Goal: Task Accomplishment & Management: Manage account settings

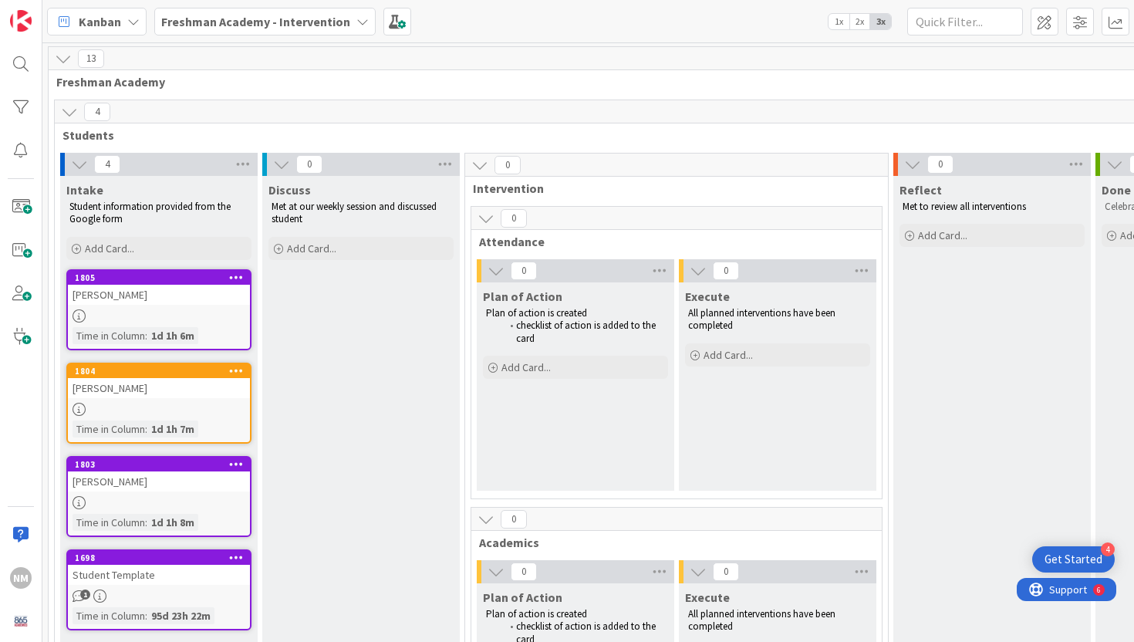
click at [316, 20] on b "Freshman Academy - Intervention" at bounding box center [255, 21] width 189 height 15
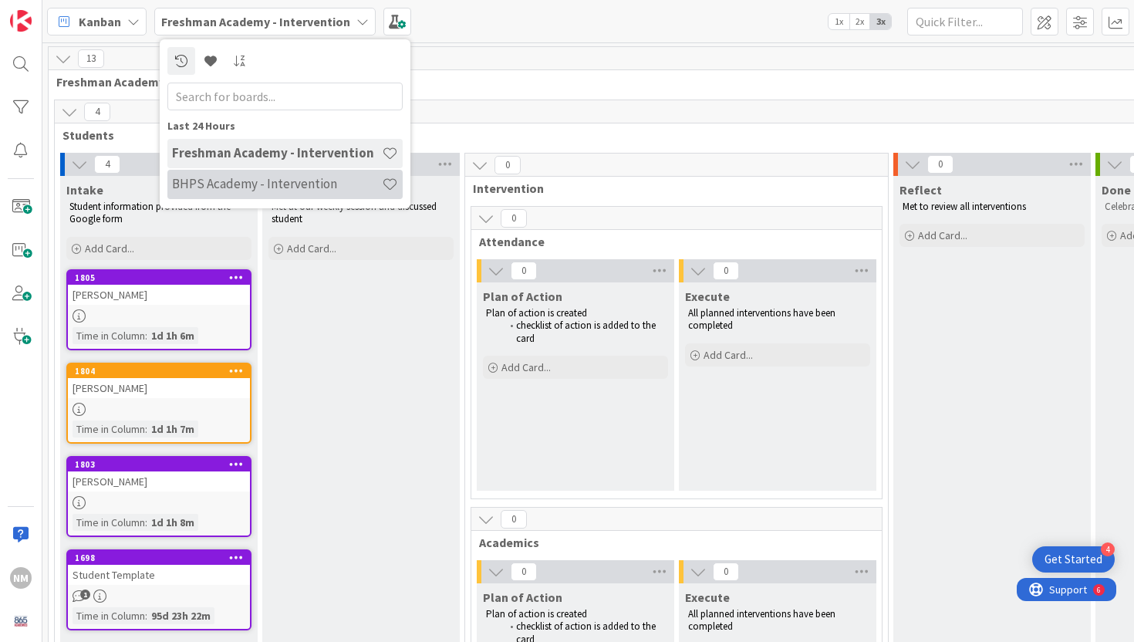
click at [260, 186] on h4 "BHPS Academy - Intervention" at bounding box center [277, 183] width 210 height 15
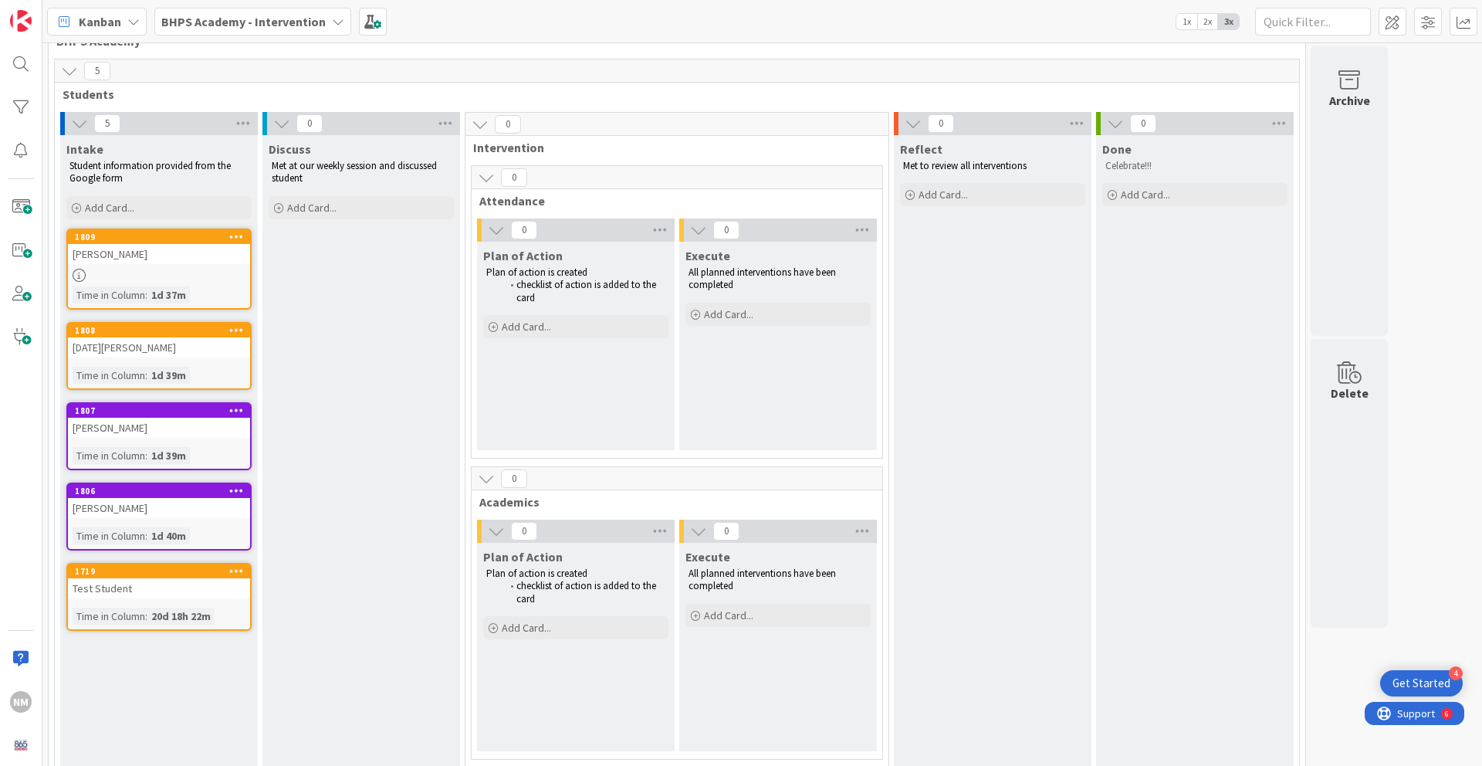
scroll to position [40, 0]
click at [239, 566] on icon at bounding box center [236, 571] width 15 height 11
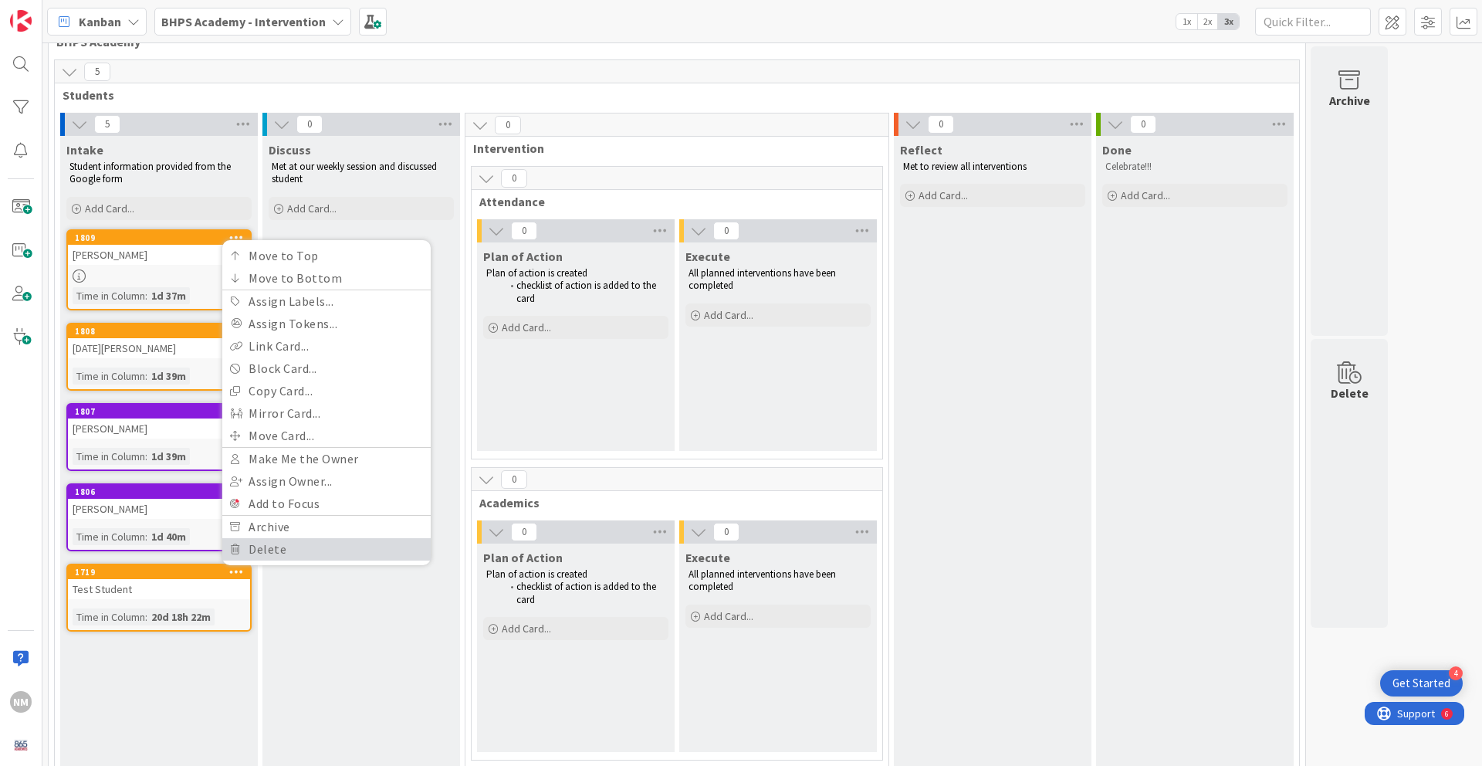
click at [266, 553] on link "Delete" at bounding box center [326, 549] width 208 height 22
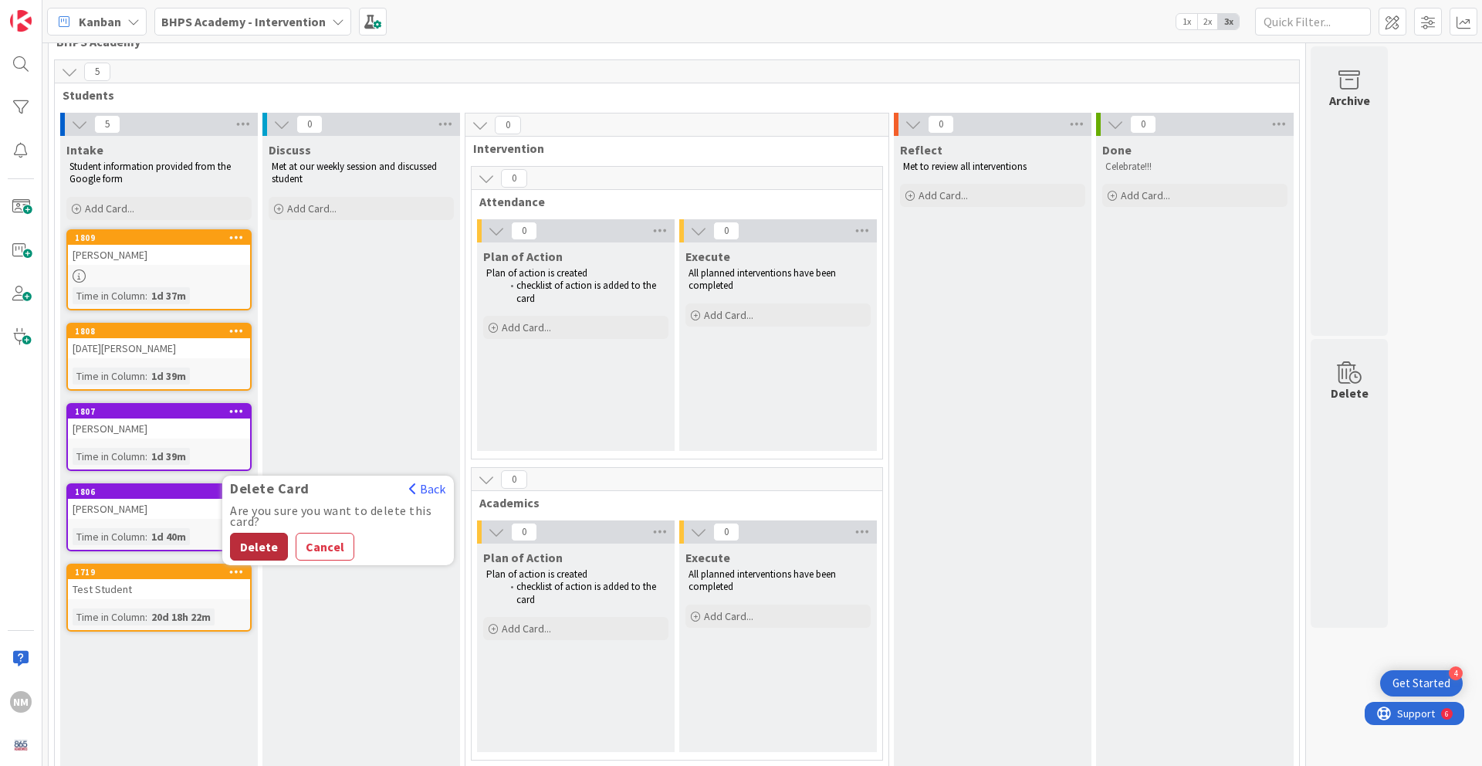
click at [259, 548] on button "Delete" at bounding box center [259, 546] width 58 height 28
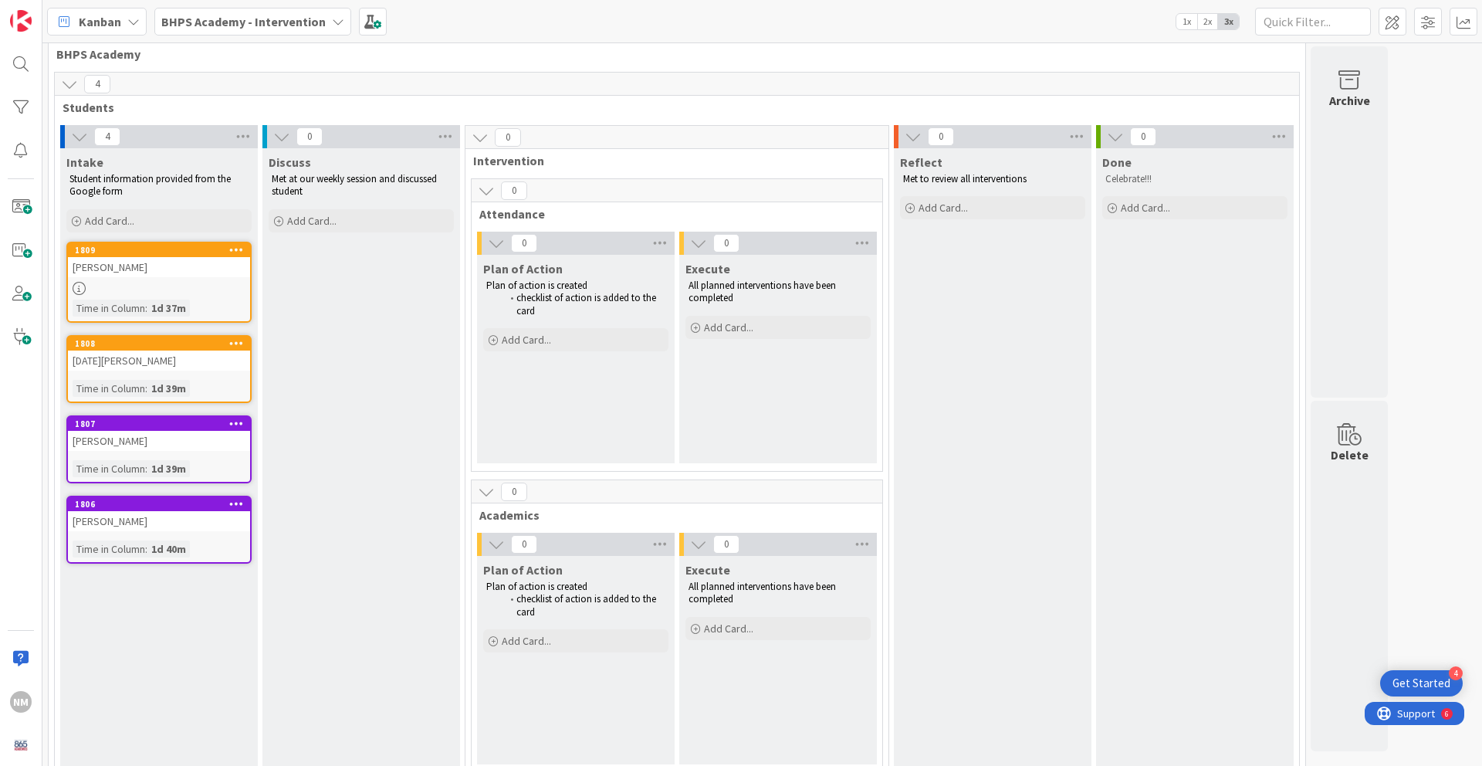
scroll to position [0, 0]
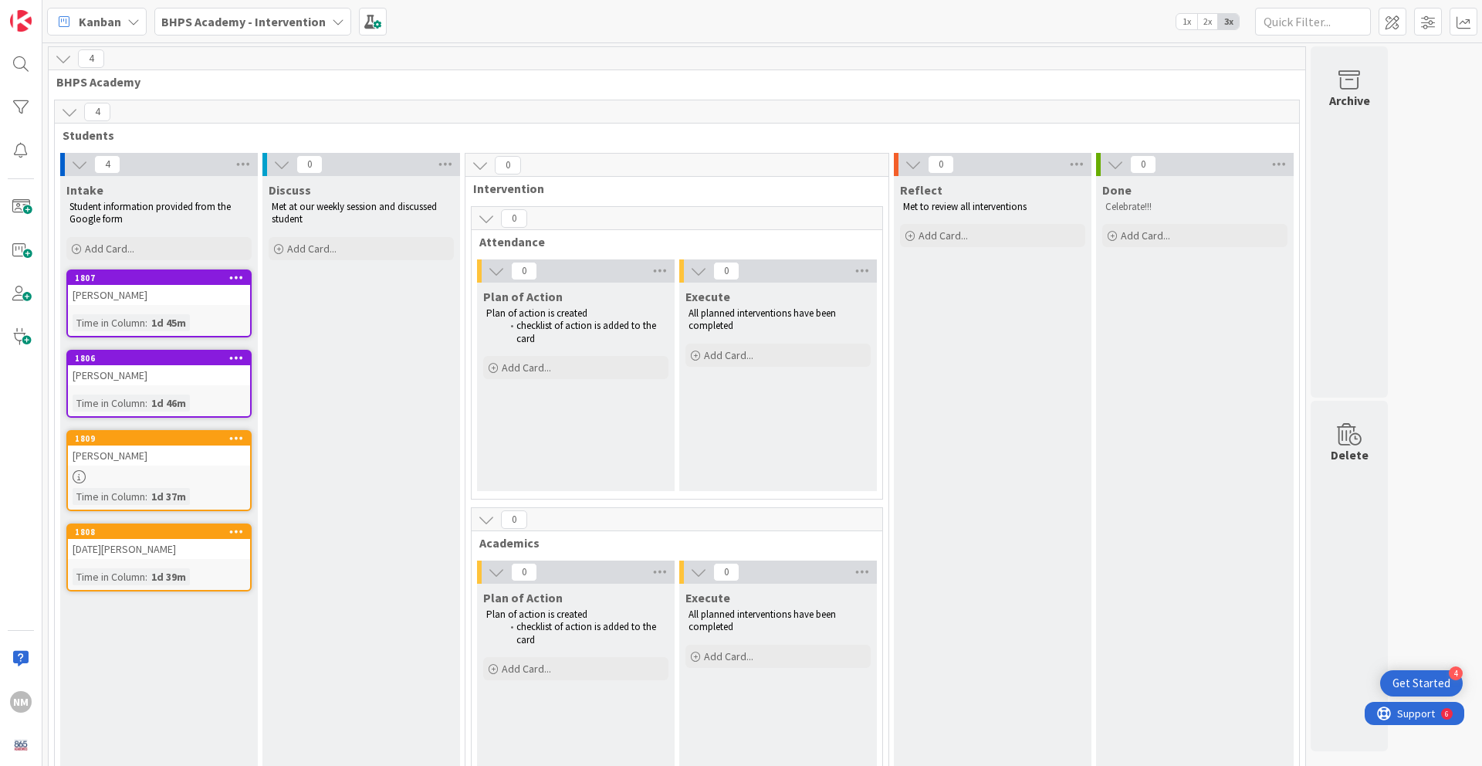
drag, startPoint x: 144, startPoint y: 536, endPoint x: 700, endPoint y: 5, distance: 768.5
click at [241, 357] on icon at bounding box center [236, 357] width 15 height 11
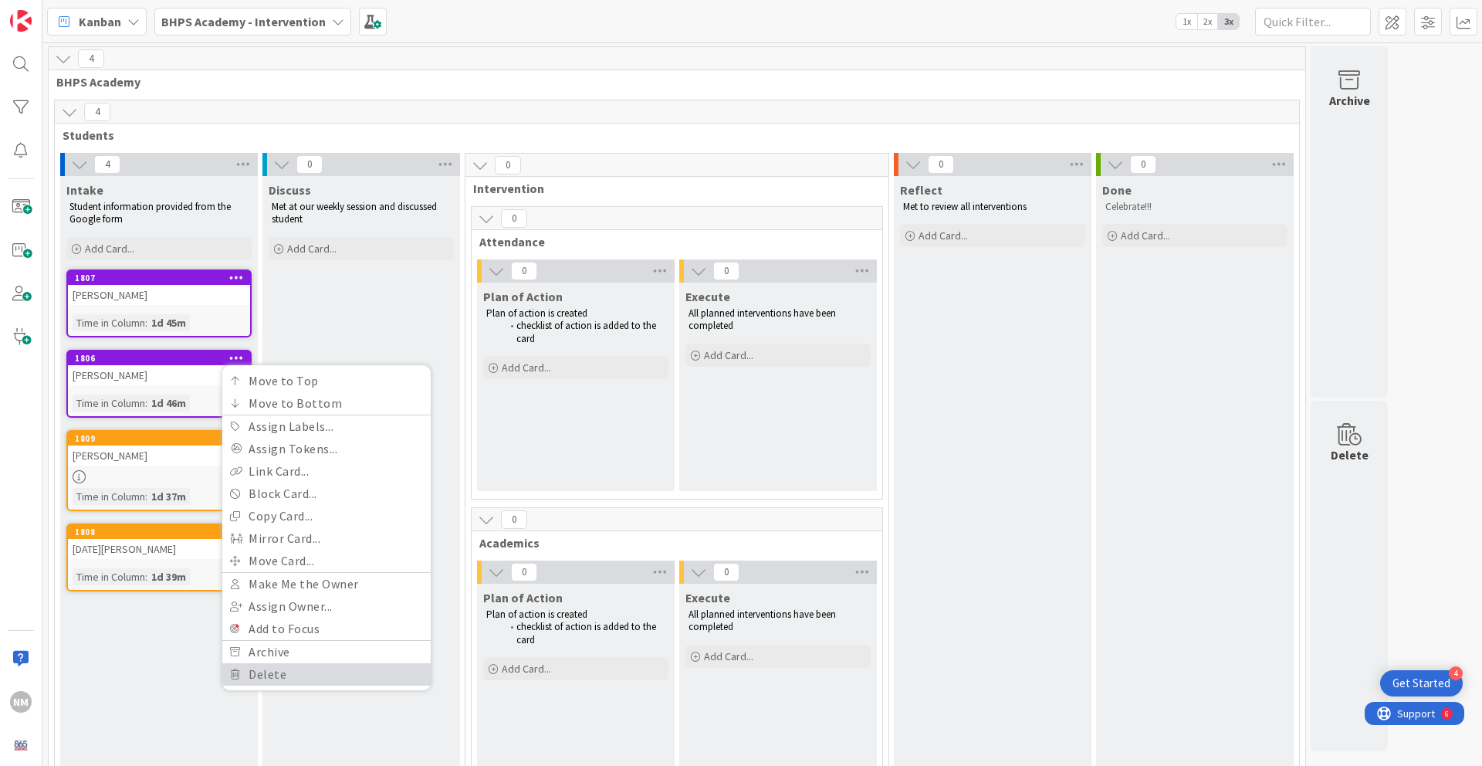
click at [300, 641] on link "Delete" at bounding box center [326, 674] width 208 height 22
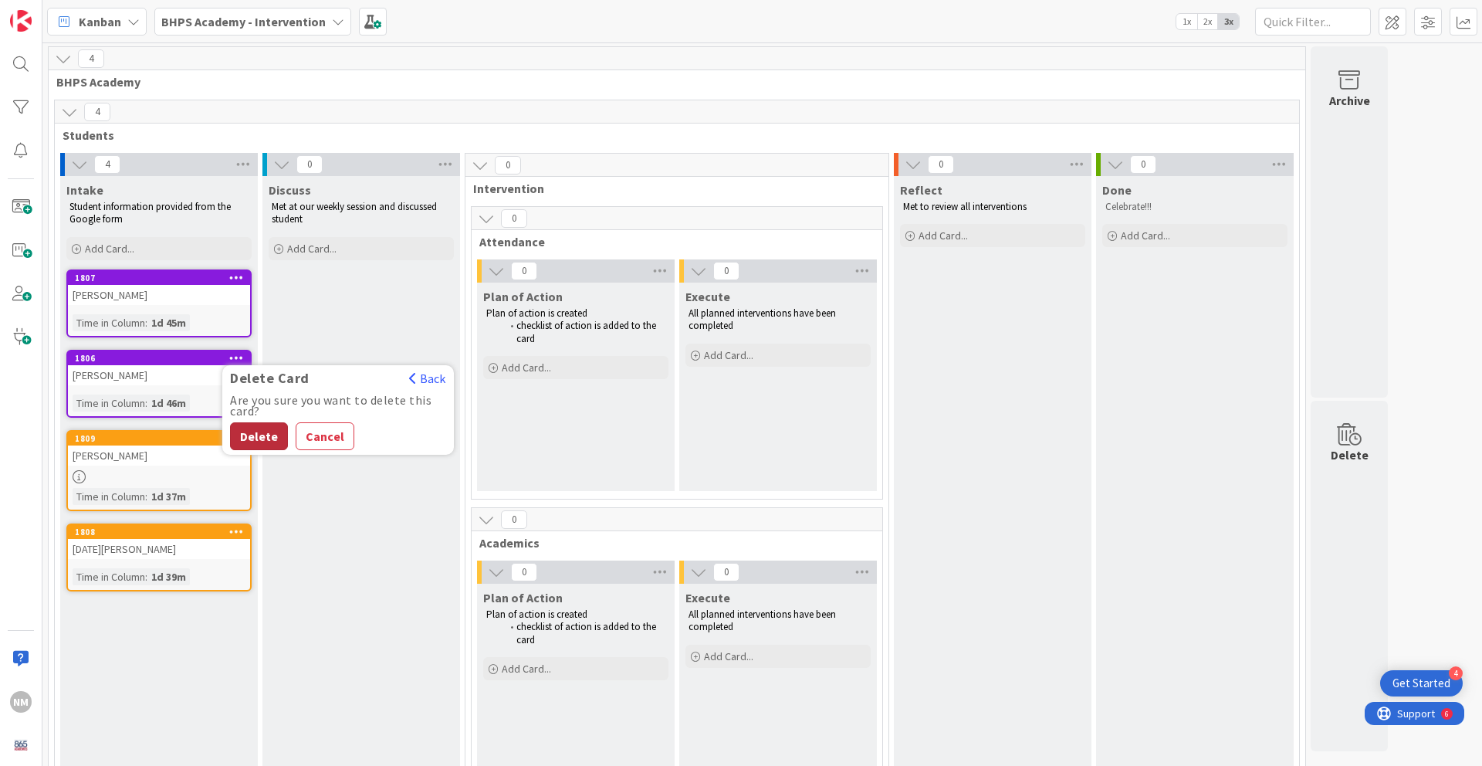
click at [272, 438] on button "Delete" at bounding box center [259, 436] width 58 height 28
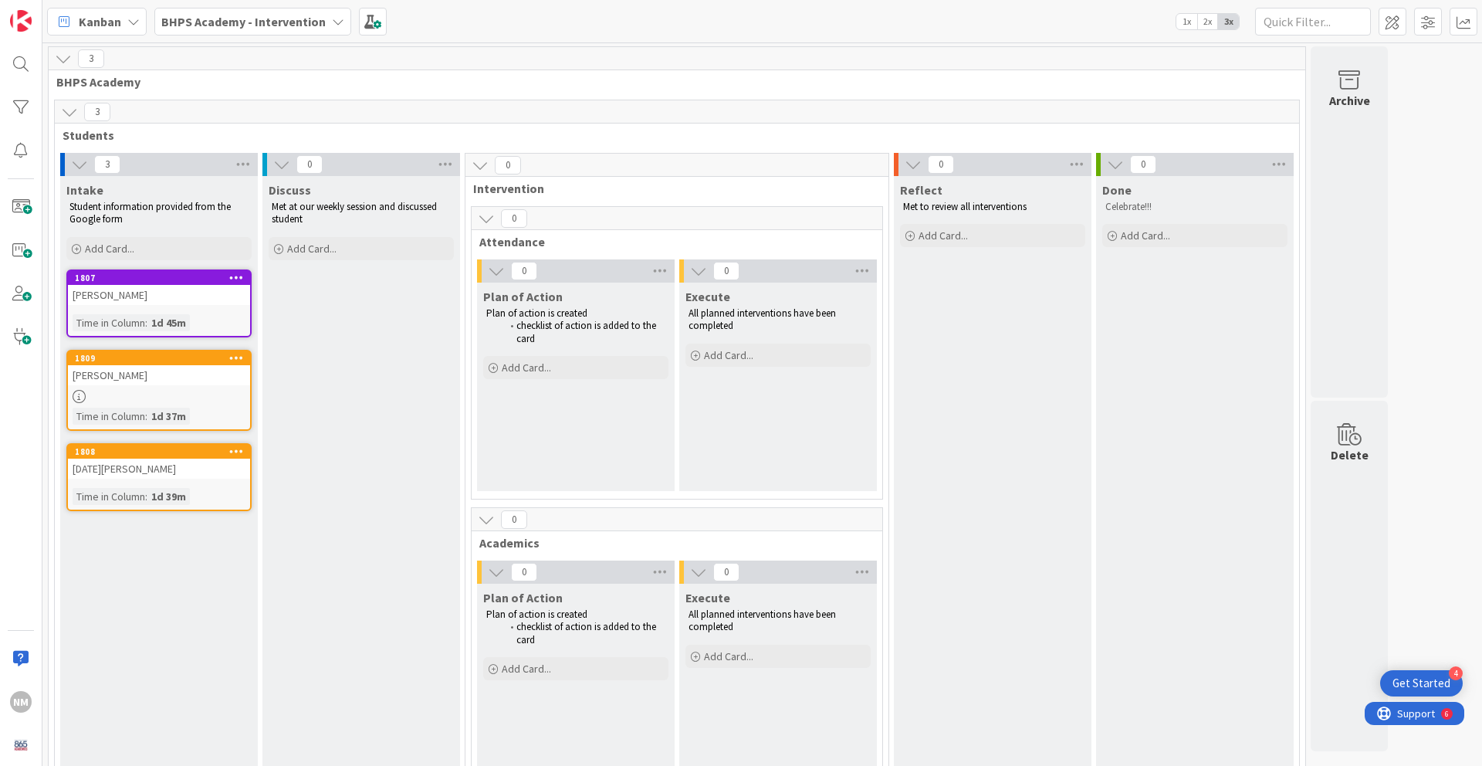
click at [235, 275] on icon at bounding box center [236, 277] width 15 height 11
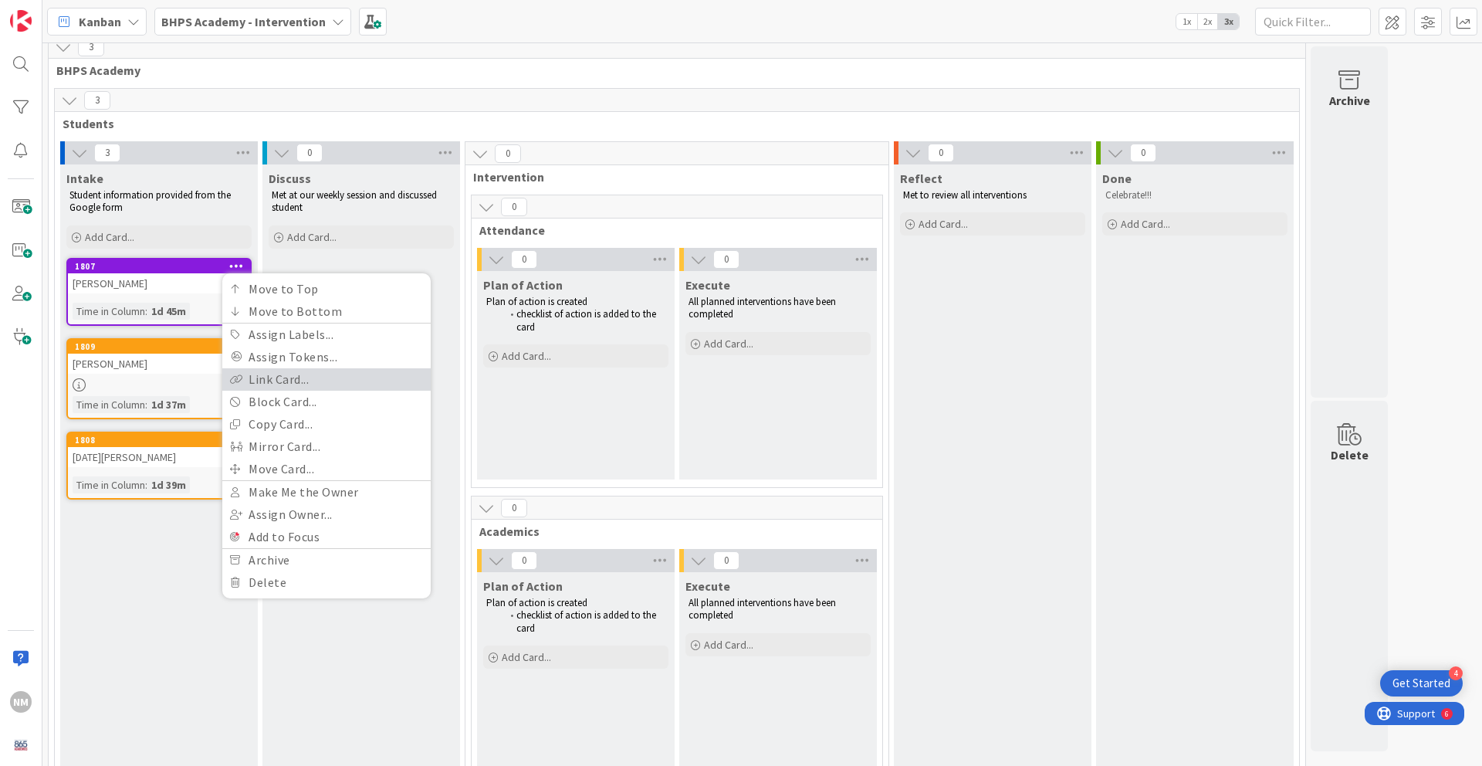
scroll to position [12, 0]
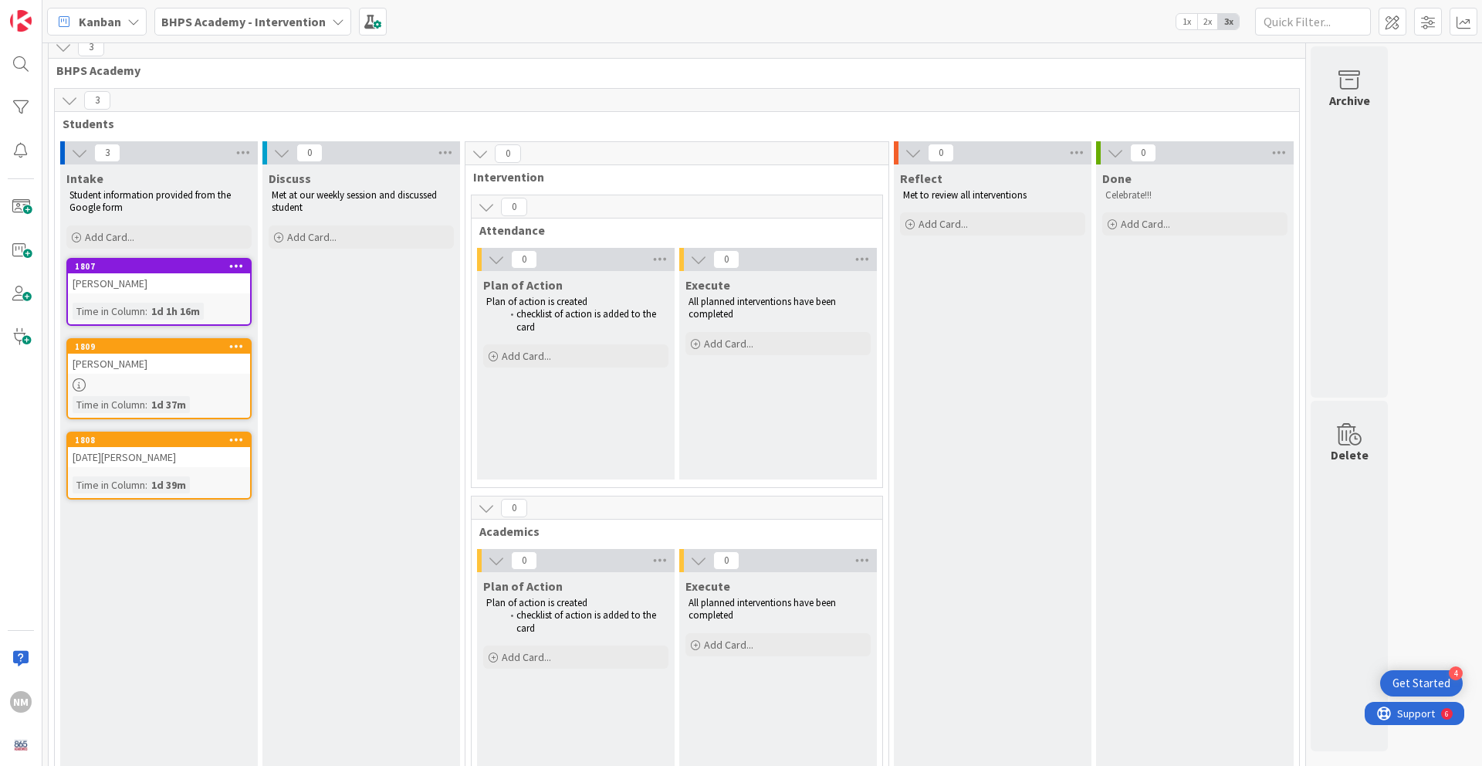
click at [241, 262] on icon at bounding box center [236, 265] width 15 height 11
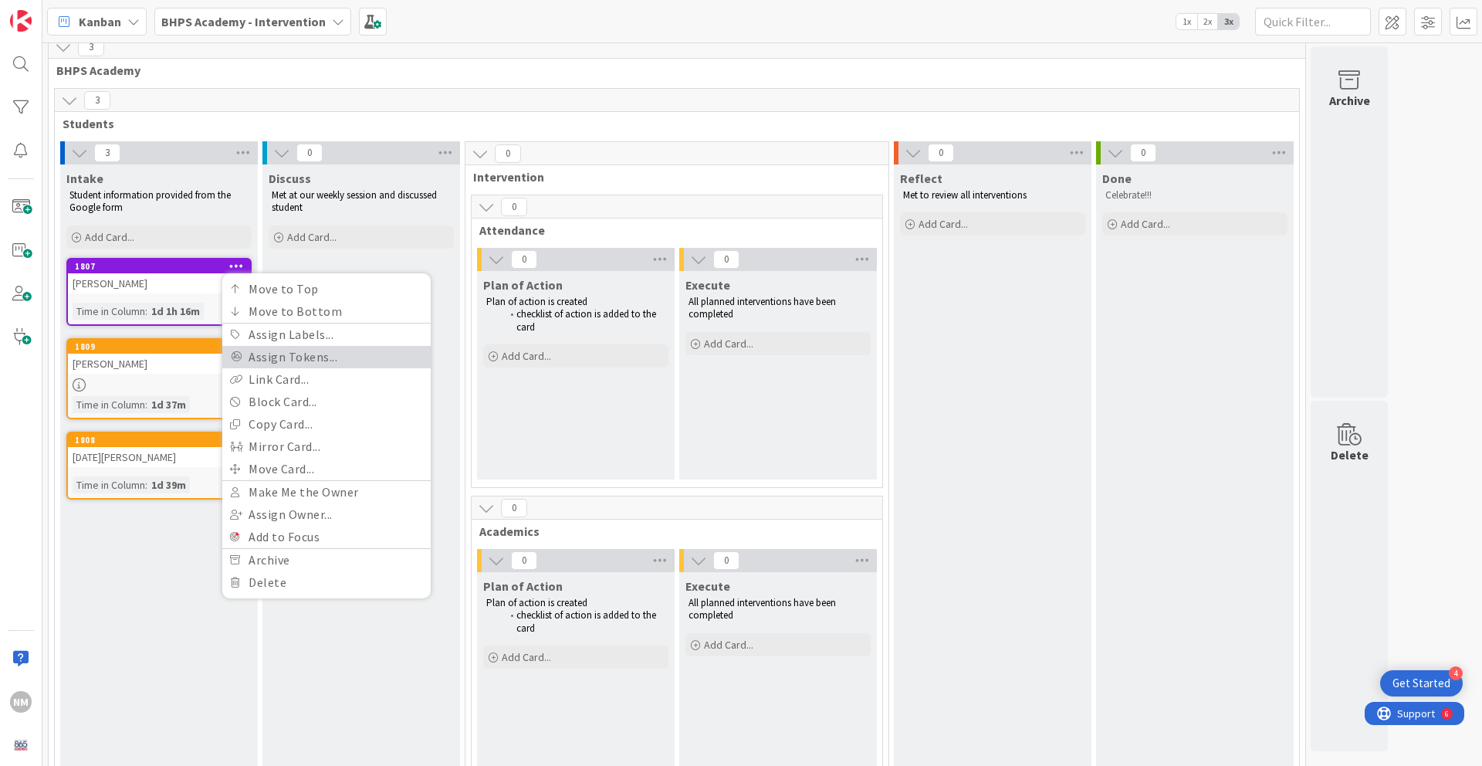
click at [314, 347] on link "Assign Tokens..." at bounding box center [326, 357] width 208 height 22
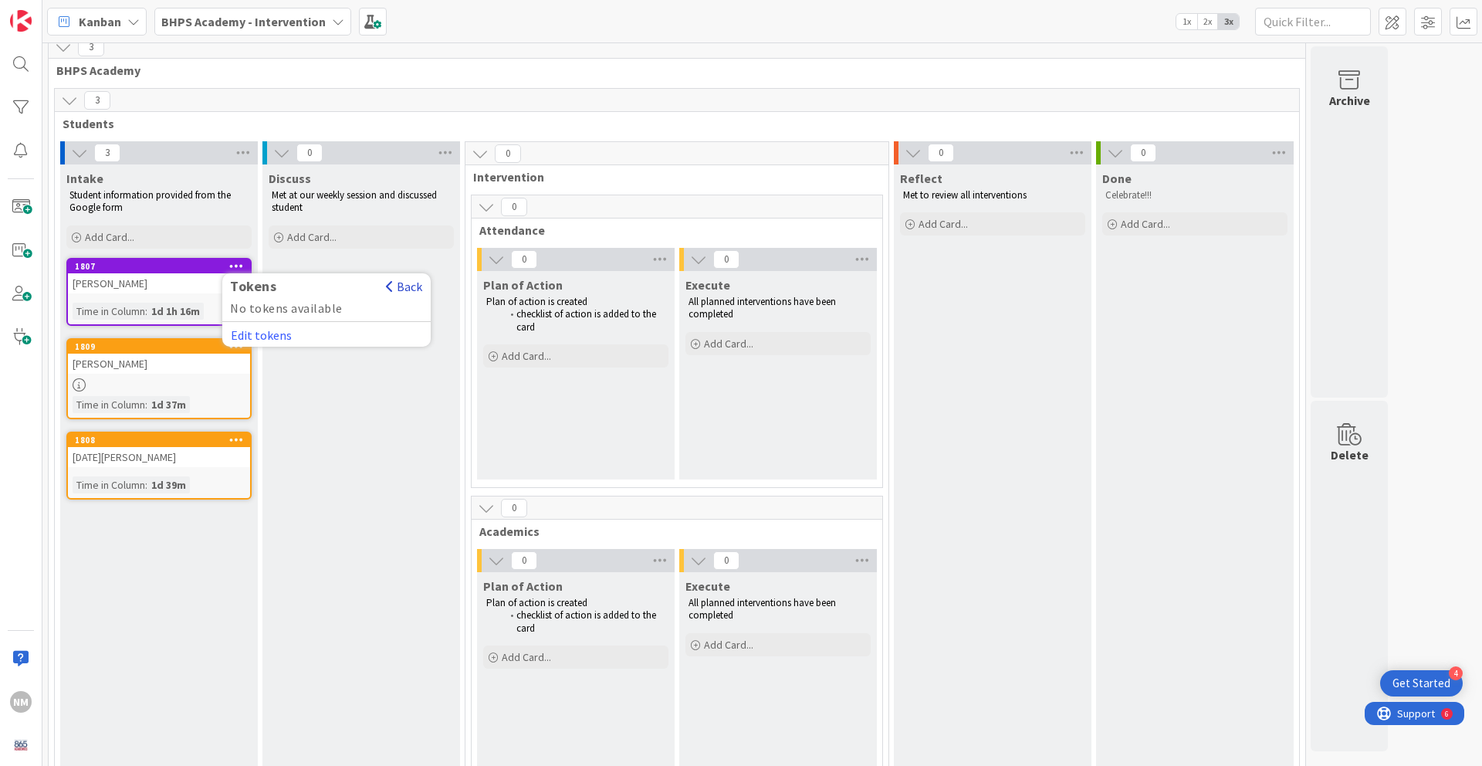
click at [401, 289] on button "Back" at bounding box center [404, 286] width 38 height 17
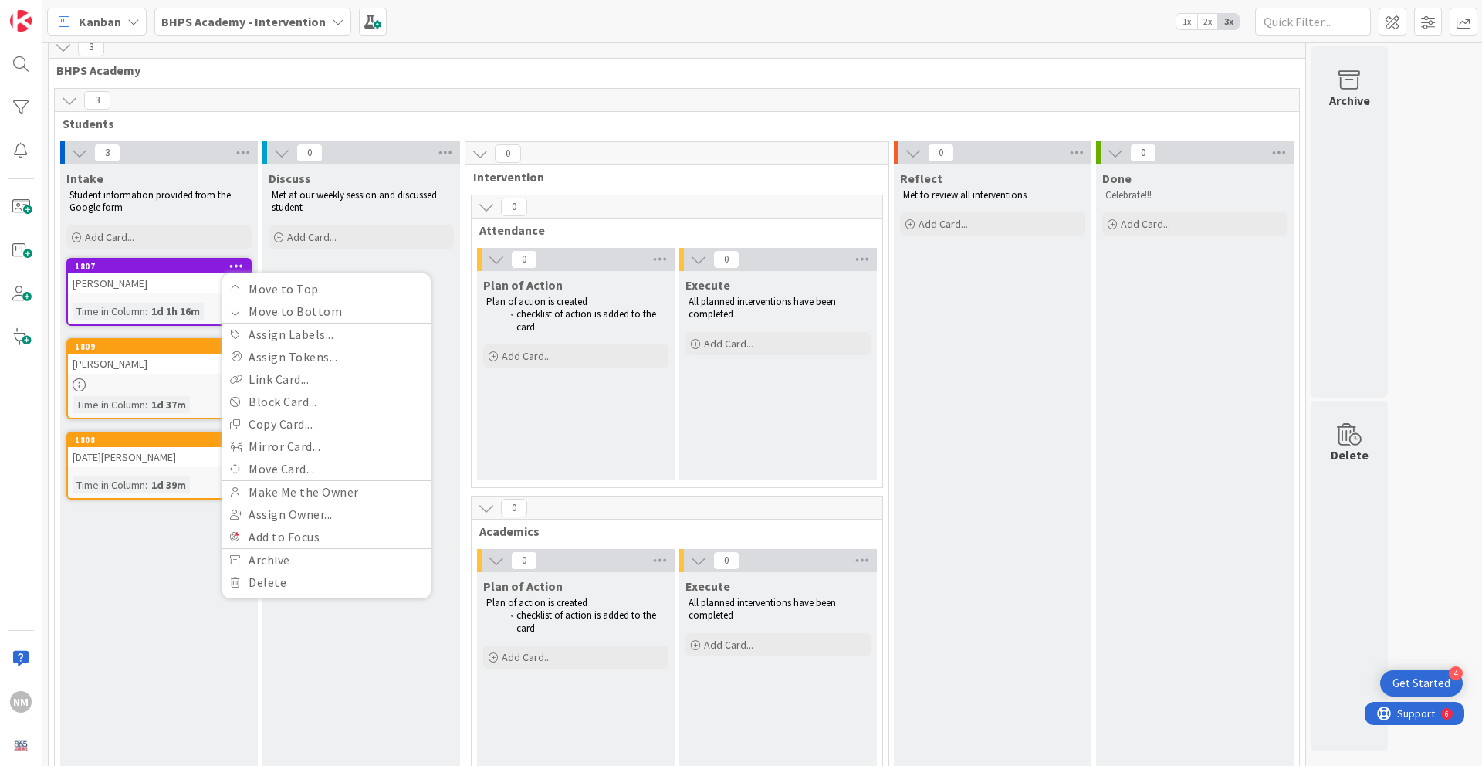
click at [455, 69] on span "BHPS Academy" at bounding box center [670, 70] width 1229 height 15
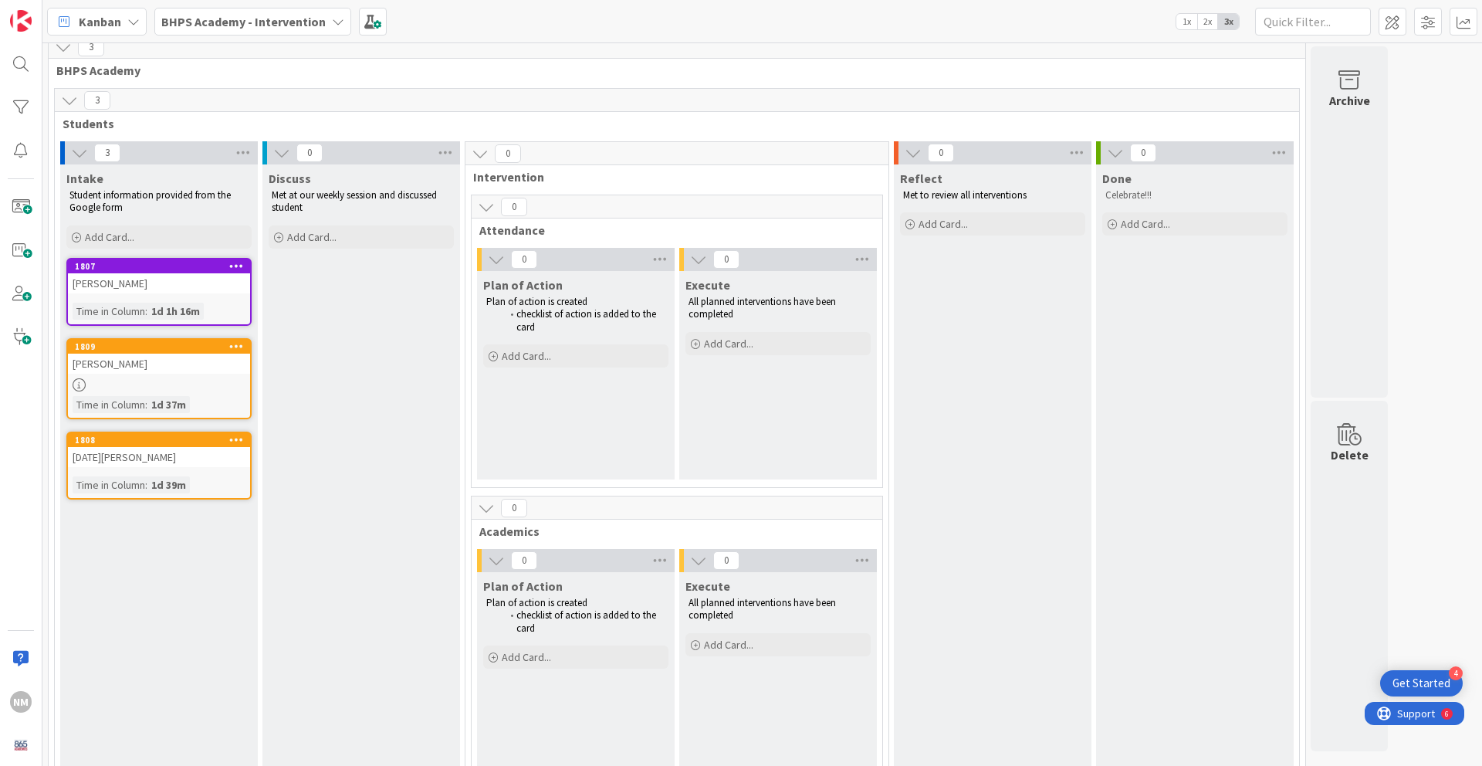
scroll to position [0, 0]
